Goal: Task Accomplishment & Management: Complete application form

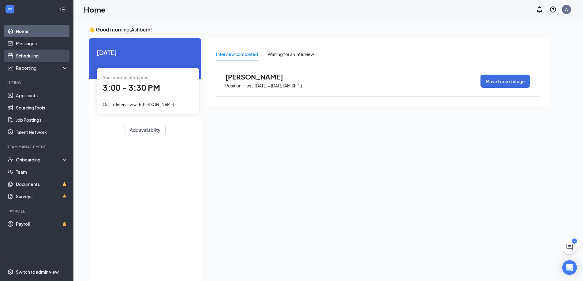
click at [35, 58] on link "Scheduling" at bounding box center [42, 56] width 52 height 12
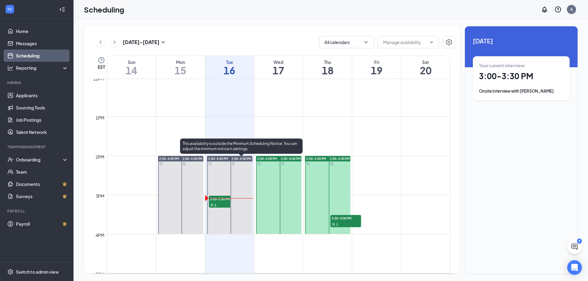
scroll to position [474, 0]
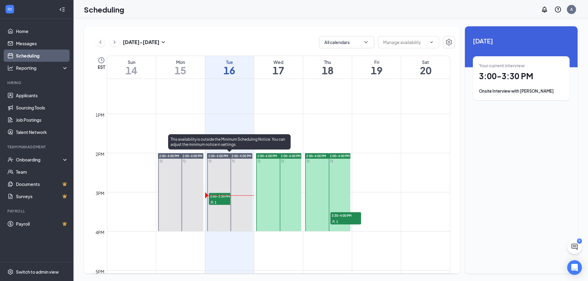
click at [222, 196] on span "3:00-3:30 PM" at bounding box center [224, 196] width 31 height 6
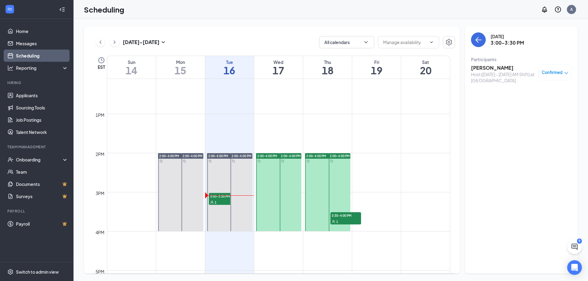
click at [501, 67] on h3 "[PERSON_NAME]" at bounding box center [503, 68] width 64 height 7
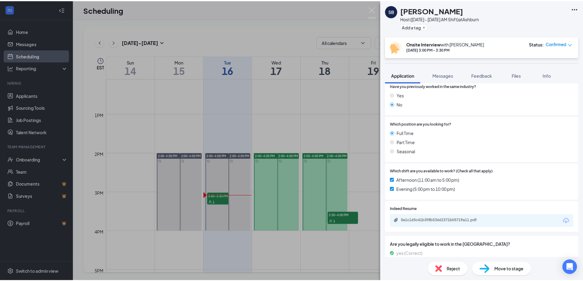
scroll to position [133, 0]
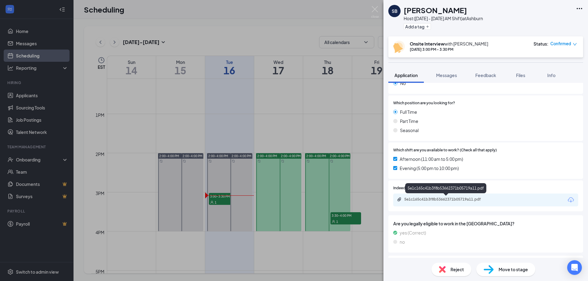
click at [441, 198] on div "5e1c165c41b3f8b53662371b05719a11.pdf" at bounding box center [447, 199] width 86 height 5
click at [504, 270] on span "Move to stage" at bounding box center [512, 269] width 29 height 7
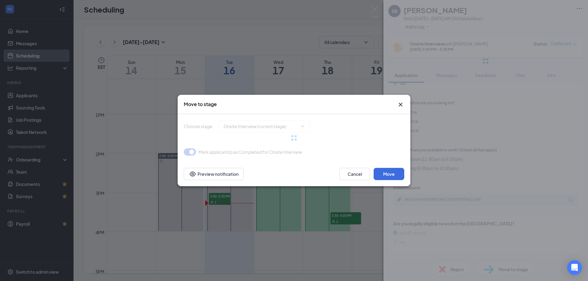
type input "Hiring Complete (final stage)"
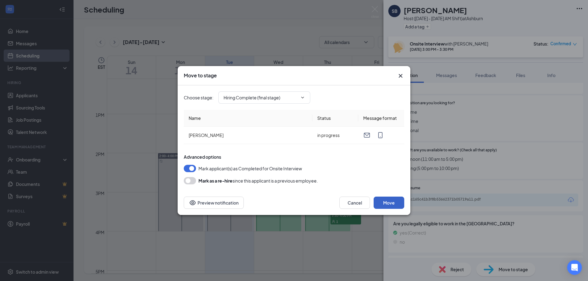
click at [394, 205] on button "Move" at bounding box center [388, 203] width 31 height 12
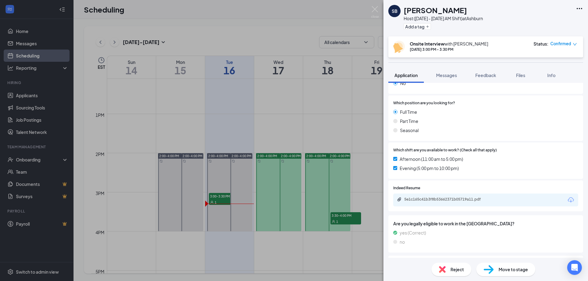
click at [106, 122] on div "SB [PERSON_NAME] Host ([DATE] - [DATE] AM Shift) at [GEOGRAPHIC_DATA] Add a tag…" at bounding box center [294, 140] width 588 height 281
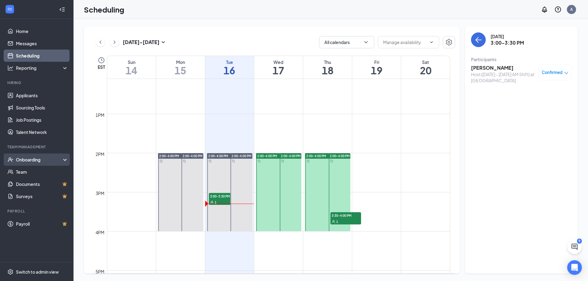
click at [41, 161] on div "Onboarding" at bounding box center [39, 160] width 47 height 6
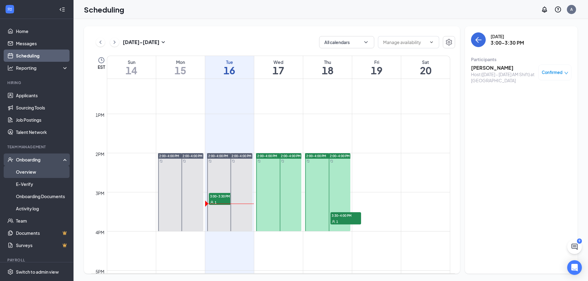
click at [37, 172] on link "Overview" at bounding box center [42, 172] width 52 height 12
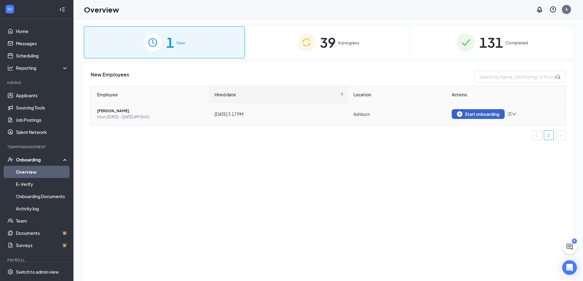
click at [495, 114] on div "Start onboarding" at bounding box center [478, 114] width 43 height 6
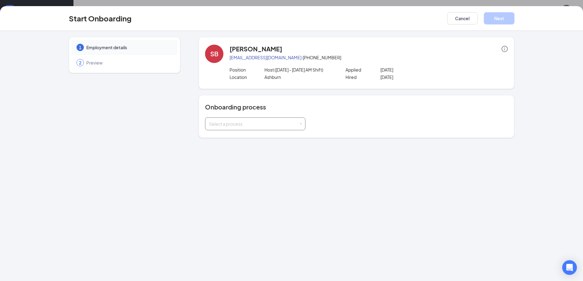
click at [301, 124] on span at bounding box center [301, 124] width 3 height 3
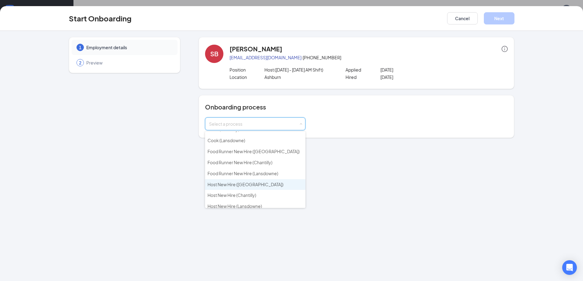
scroll to position [61, 0]
click at [250, 174] on span "Host New Hire ([GEOGRAPHIC_DATA])" at bounding box center [245, 175] width 76 height 6
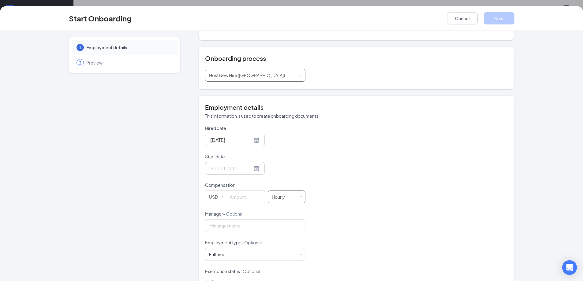
scroll to position [51, 0]
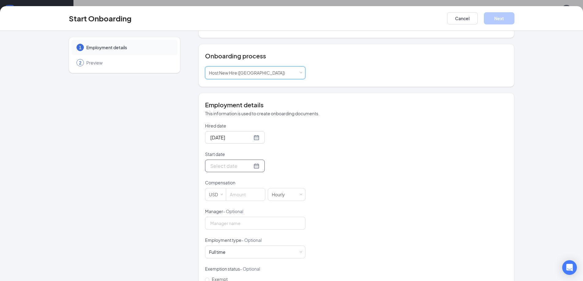
click at [249, 167] on div at bounding box center [234, 166] width 49 height 8
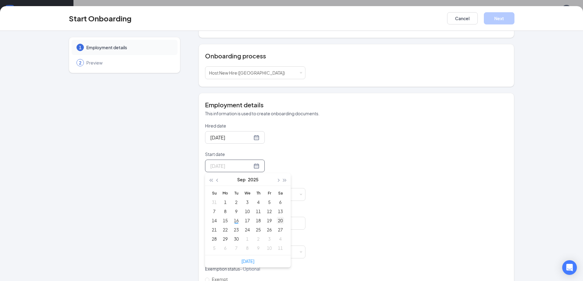
type input "[DATE]"
click at [279, 223] on div "20" at bounding box center [280, 220] width 7 height 7
click at [252, 196] on input at bounding box center [245, 195] width 39 height 12
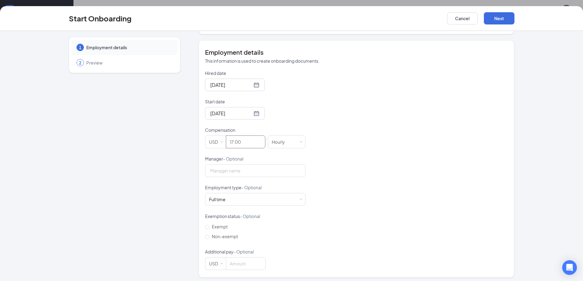
scroll to position [106, 0]
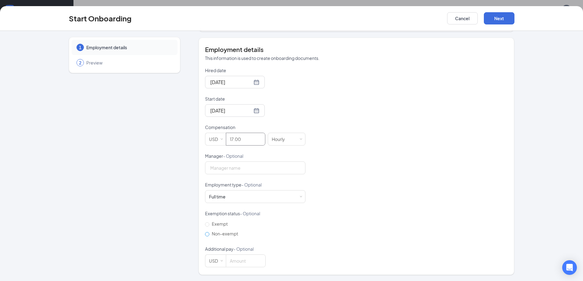
type input "17"
click at [205, 235] on input "Non-exempt" at bounding box center [207, 234] width 4 height 4
radio input "true"
click at [499, 20] on button "Next" at bounding box center [499, 18] width 31 height 12
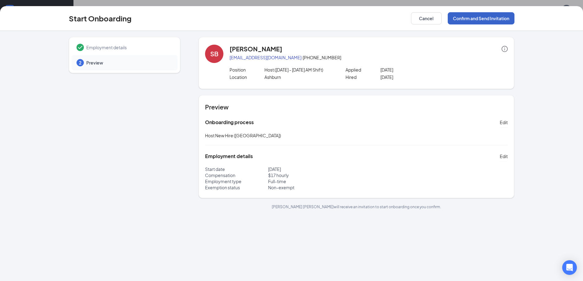
click at [466, 19] on button "Confirm and Send Invitation" at bounding box center [481, 18] width 67 height 12
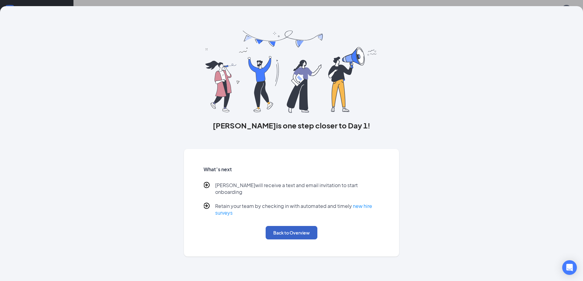
click at [278, 226] on button "Back to Overview" at bounding box center [292, 232] width 52 height 13
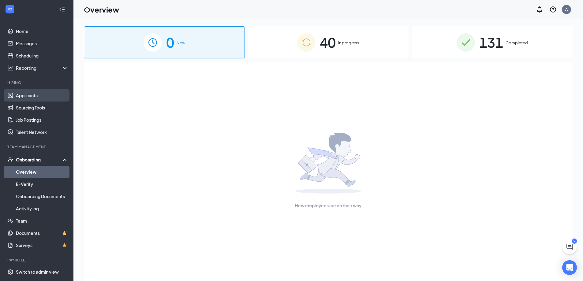
click at [31, 96] on link "Applicants" at bounding box center [42, 95] width 52 height 12
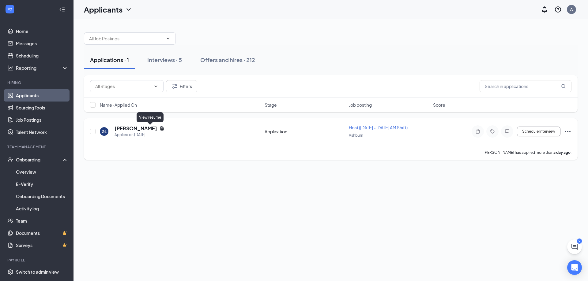
click at [159, 129] on icon "Document" at bounding box center [161, 128] width 5 height 5
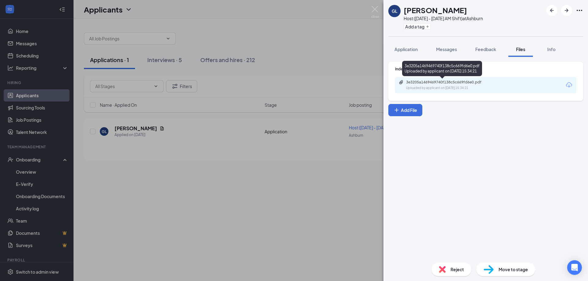
click at [455, 81] on div "3e3205a1469469740f138c5c669fd6e0.pdf" at bounding box center [449, 82] width 86 height 5
click at [461, 269] on span "Reject" at bounding box center [456, 269] width 13 height 7
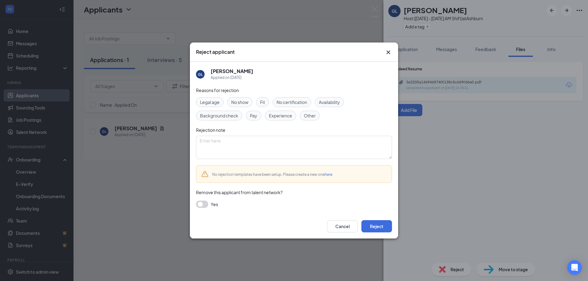
click at [283, 114] on span "Experience" at bounding box center [280, 115] width 23 height 7
click at [378, 231] on button "Reject" at bounding box center [376, 226] width 31 height 12
